Goal: Information Seeking & Learning: Check status

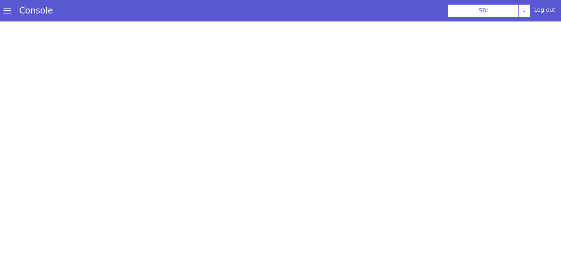
scroll to position [2, 0]
select select "TRANSFER"
select select "en"
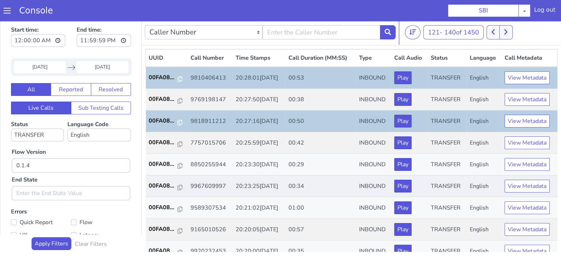
scroll to position [0, 0]
click at [161, 138] on p "00FA08..." at bounding box center [163, 142] width 29 height 9
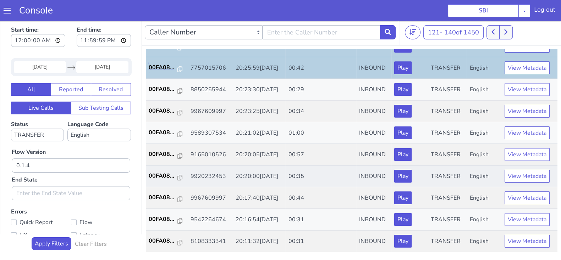
scroll to position [88, 0]
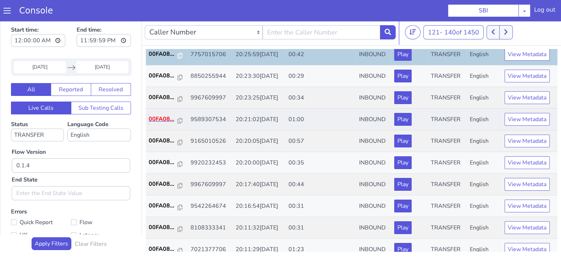
click at [160, 117] on p "00FA08..." at bounding box center [163, 119] width 29 height 9
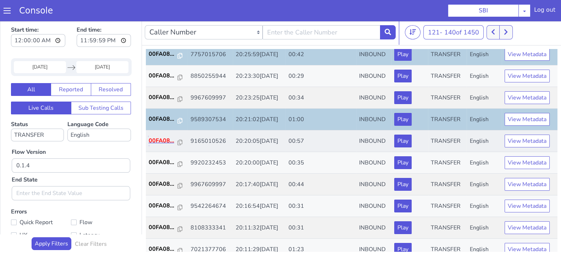
click at [165, 142] on p "00FA08..." at bounding box center [163, 140] width 29 height 9
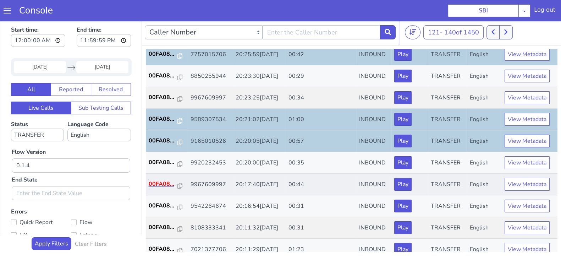
click at [156, 183] on p "00FA08..." at bounding box center [163, 184] width 29 height 9
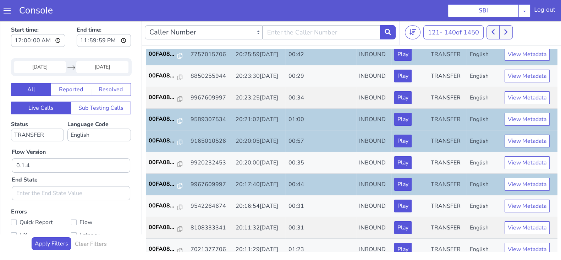
click at [28, 64] on input "16 Sep 2025" at bounding box center [40, 67] width 52 height 12
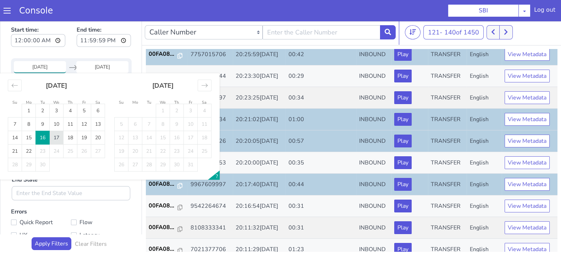
click at [59, 139] on td "17" at bounding box center [57, 137] width 14 height 13
type input "17 Sep 2025"
click at [94, 65] on input "End Date" at bounding box center [102, 67] width 52 height 12
click at [57, 135] on td "17" at bounding box center [57, 137] width 14 height 13
type input "17 Sep 2025"
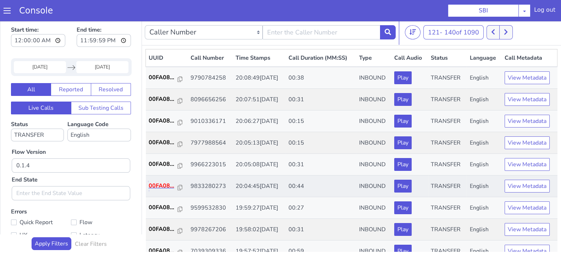
click at [155, 184] on p "00FA08..." at bounding box center [163, 185] width 29 height 9
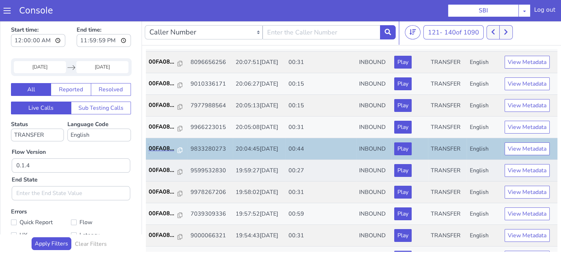
scroll to position [88, 0]
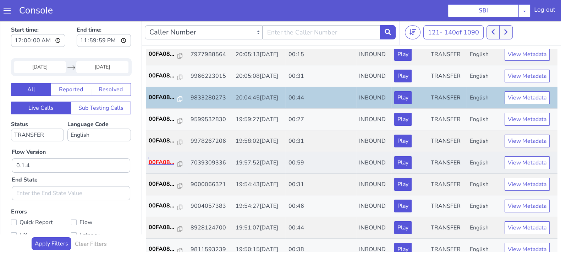
click at [166, 159] on p "00FA08..." at bounding box center [163, 162] width 29 height 9
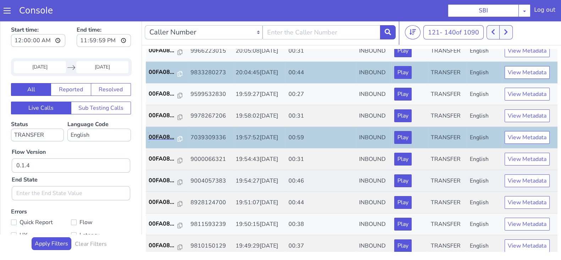
scroll to position [133, 0]
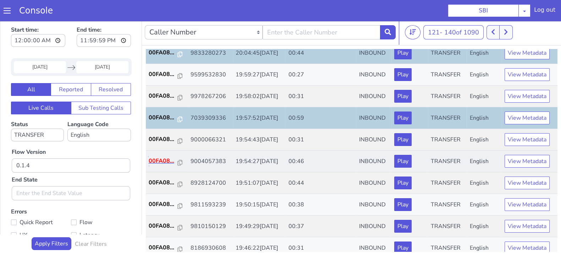
click at [162, 163] on p "00FA08..." at bounding box center [163, 160] width 29 height 9
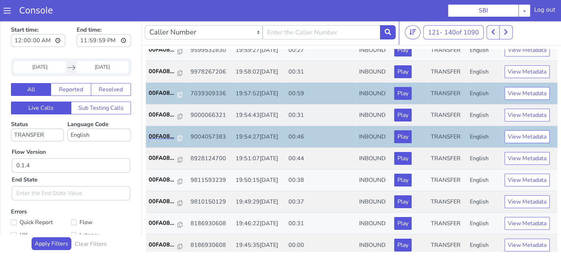
scroll to position [177, 0]
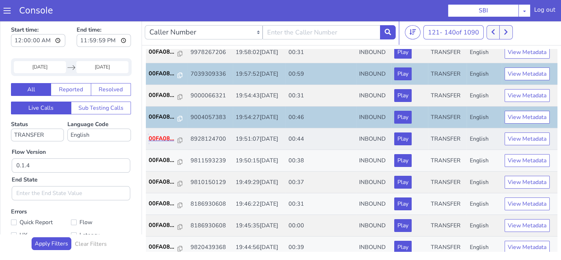
click at [158, 136] on p "00FA08..." at bounding box center [163, 138] width 29 height 9
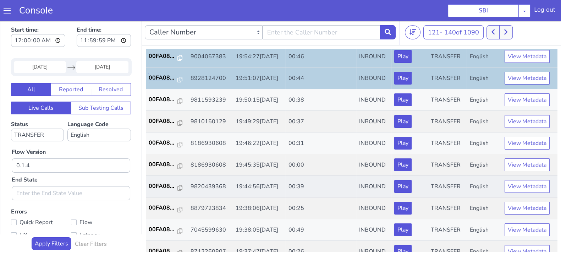
scroll to position [247, 0]
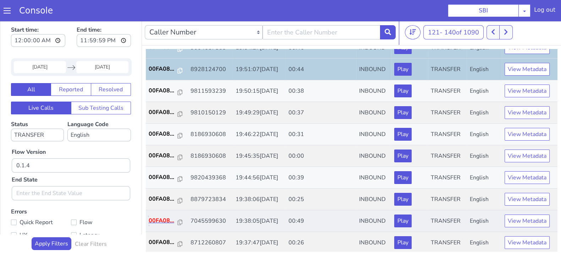
click at [158, 216] on p "00FA08..." at bounding box center [163, 220] width 29 height 9
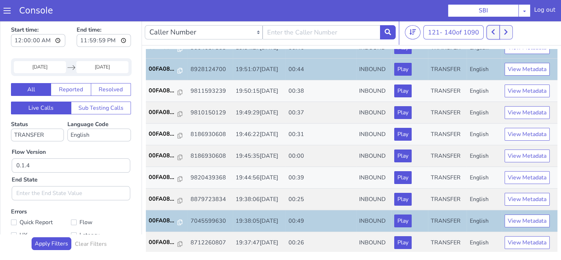
click at [493, 29] on icon at bounding box center [493, 32] width 4 height 6
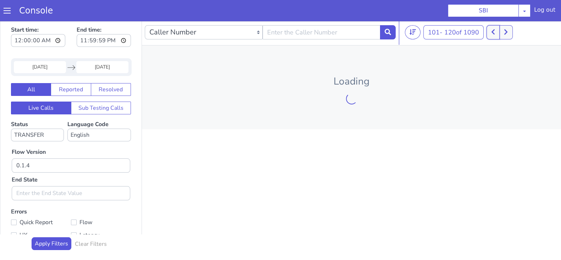
click at [493, 29] on icon at bounding box center [493, 32] width 4 height 6
click at [493, 29] on button at bounding box center [492, 32] width 13 height 14
click at [492, 29] on button at bounding box center [485, 32] width 13 height 14
click at [486, 30] on icon at bounding box center [485, 32] width 4 height 6
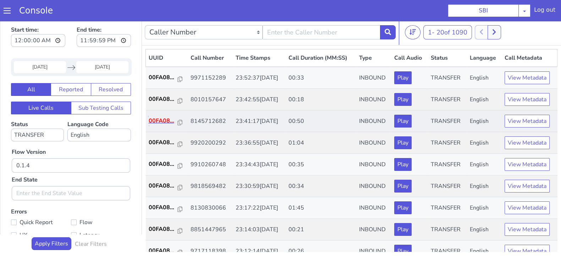
click at [162, 120] on p "00FA08..." at bounding box center [163, 120] width 29 height 9
